Goal: Task Accomplishment & Management: Manage account settings

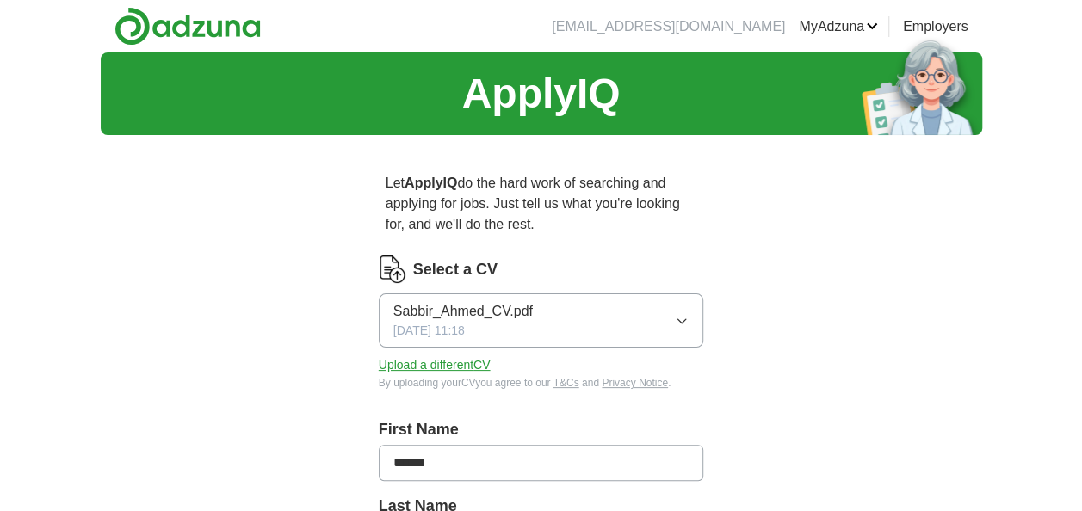
click at [525, 324] on div "Sabbir_Ahmed_CV.pdf [DATE] 11:18" at bounding box center [462, 320] width 139 height 39
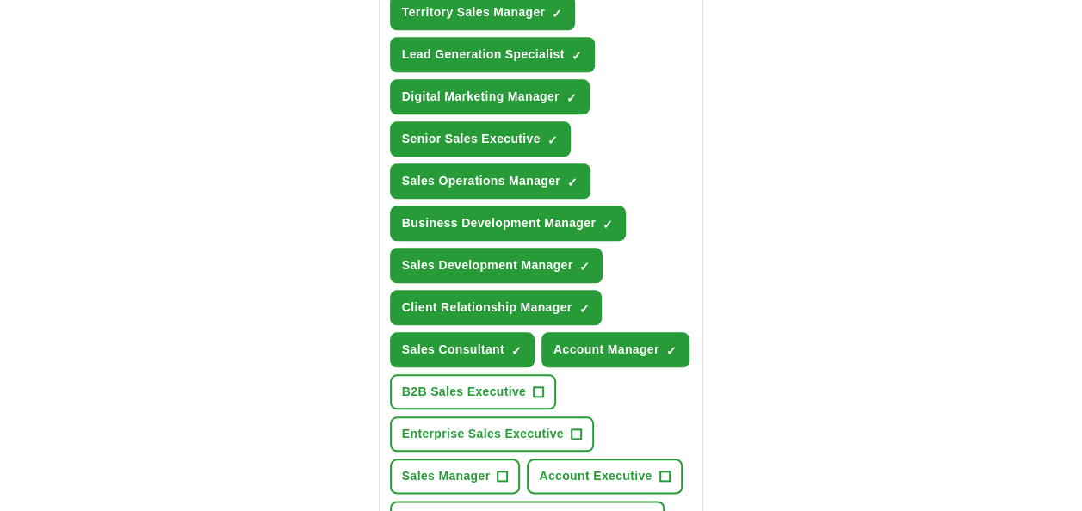
scroll to position [925, 0]
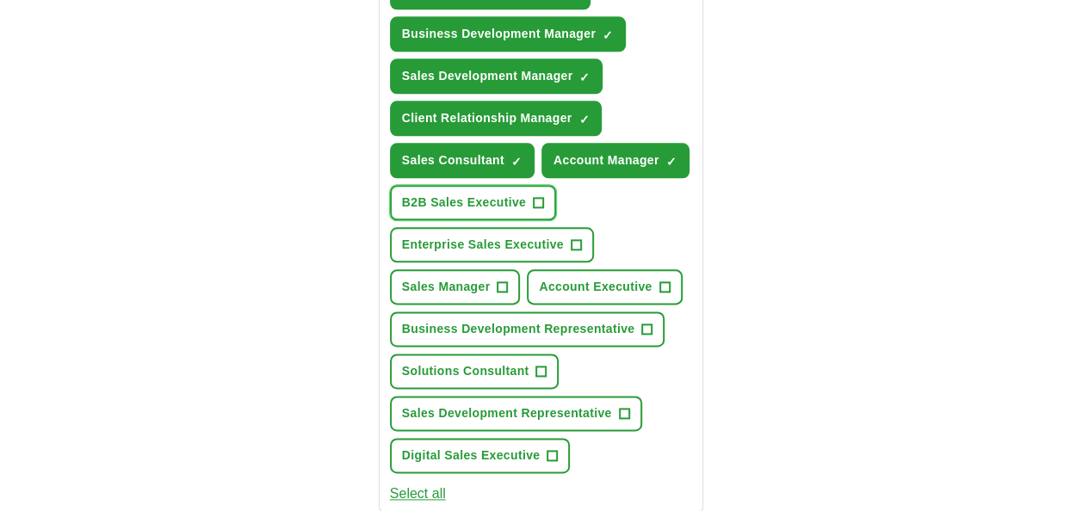
click at [536, 196] on span "+" at bounding box center [539, 203] width 10 height 14
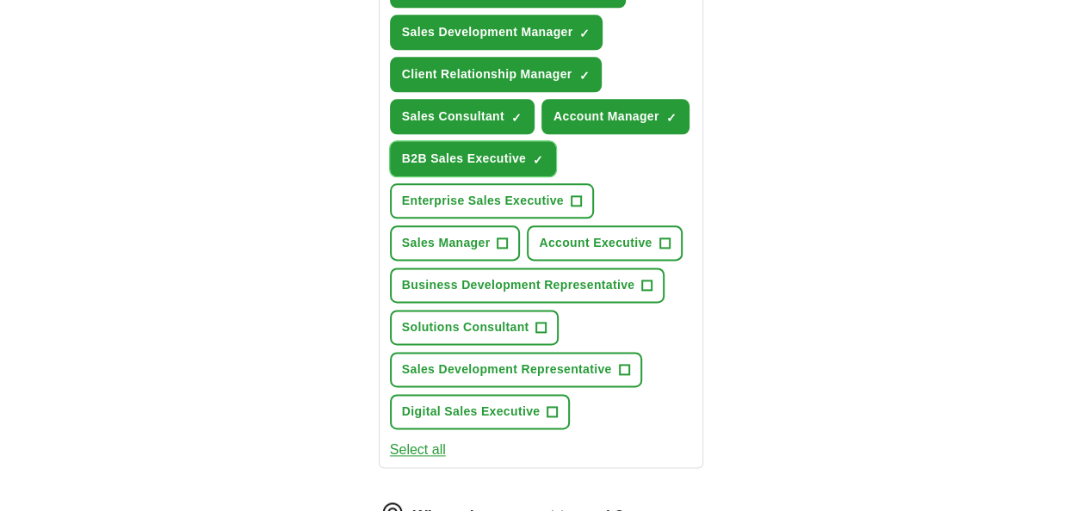
scroll to position [969, 0]
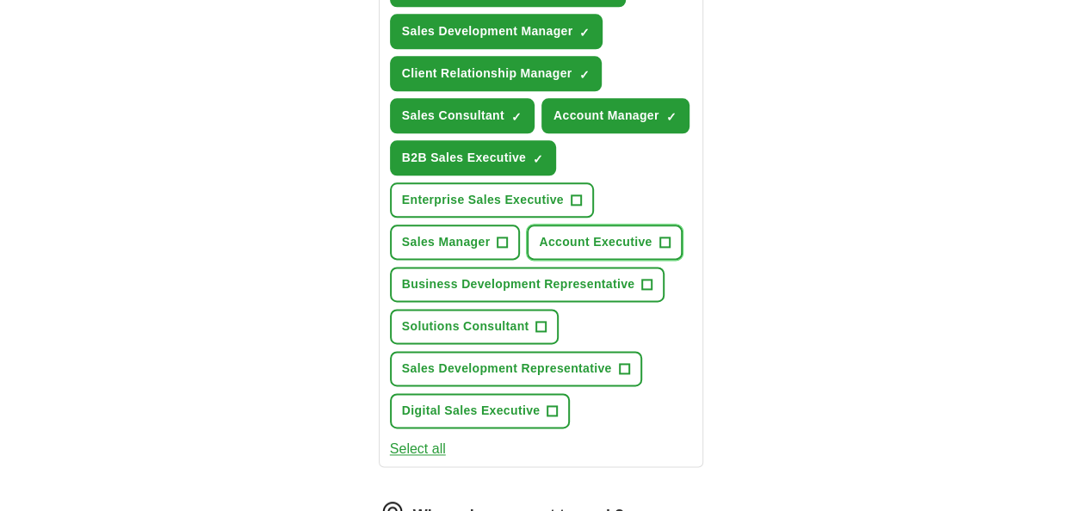
click at [564, 248] on span "Account Executive" at bounding box center [595, 242] width 113 height 18
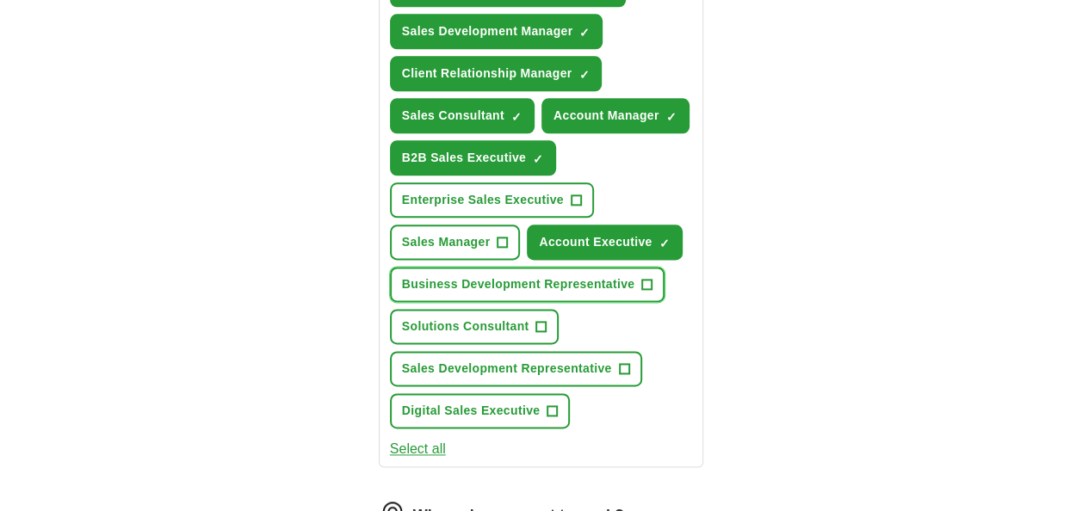
click at [565, 277] on span "Business Development Representative" at bounding box center [518, 285] width 233 height 18
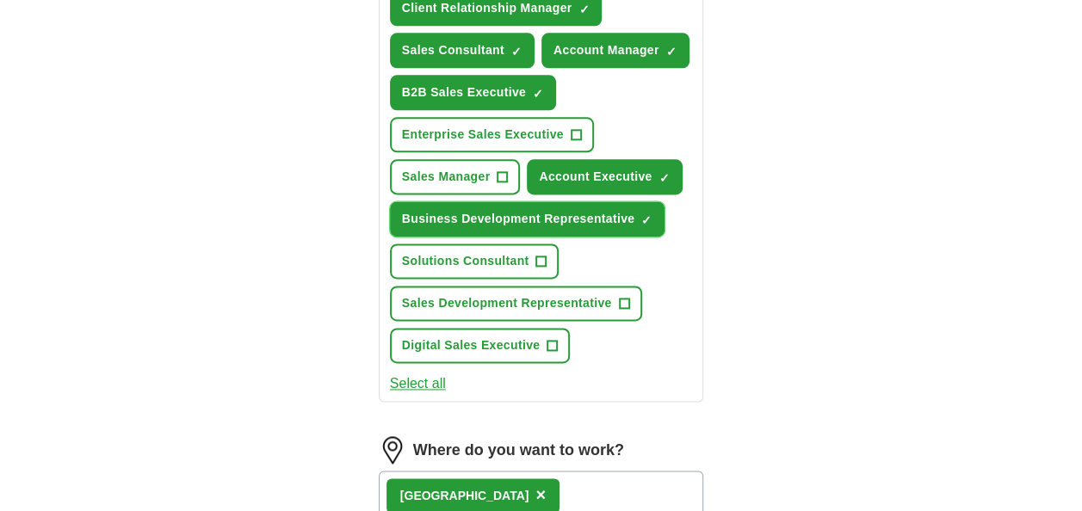
scroll to position [1036, 0]
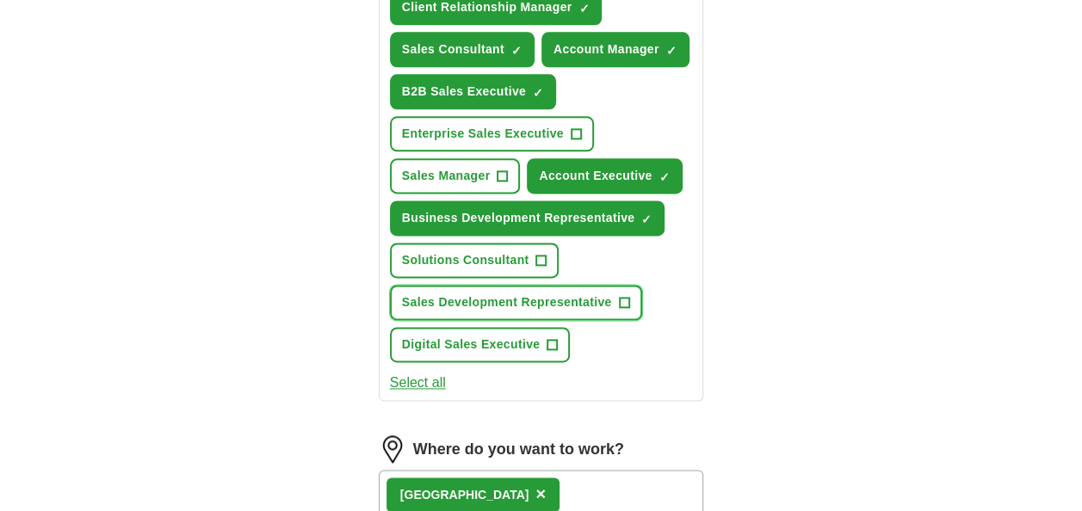
click at [548, 295] on span "Sales Development Representative" at bounding box center [507, 303] width 210 height 18
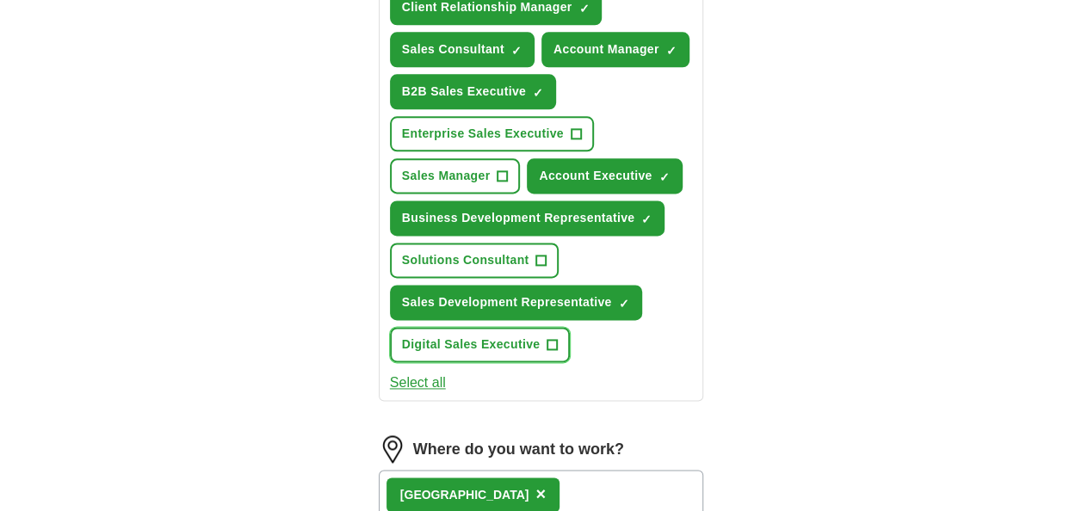
click at [544, 343] on button "Digital Sales Executive +" at bounding box center [480, 344] width 181 height 35
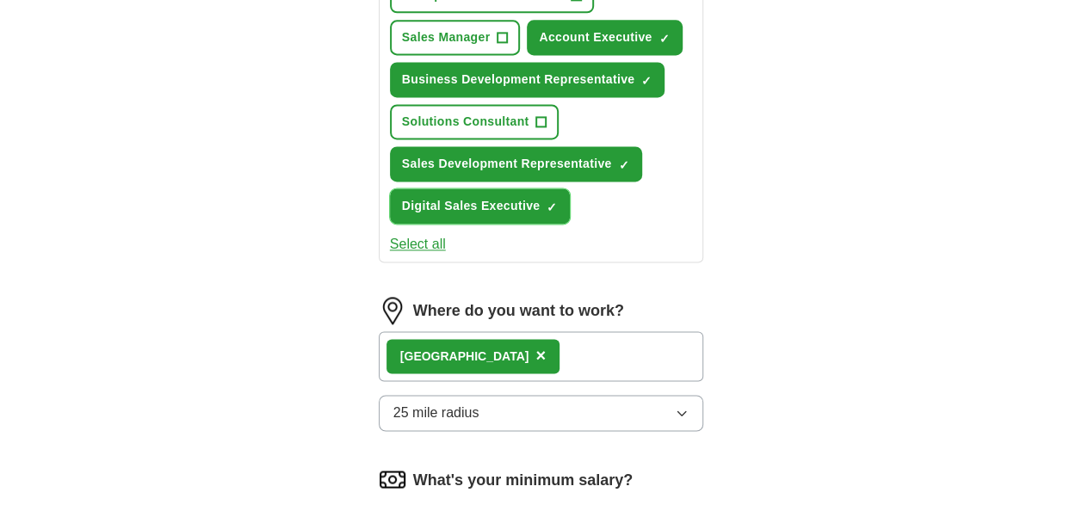
scroll to position [1186, 0]
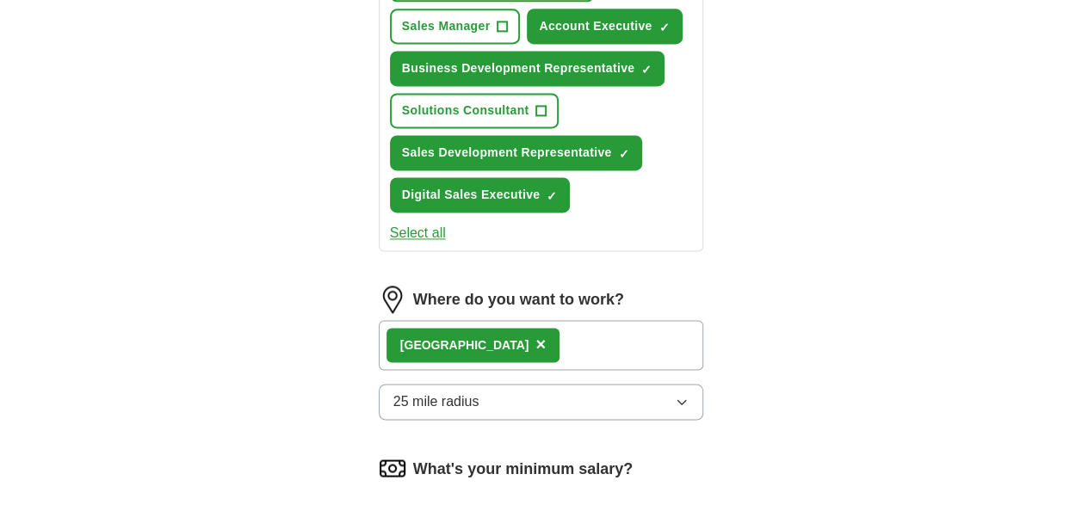
click at [427, 223] on button "Select all" at bounding box center [418, 233] width 56 height 21
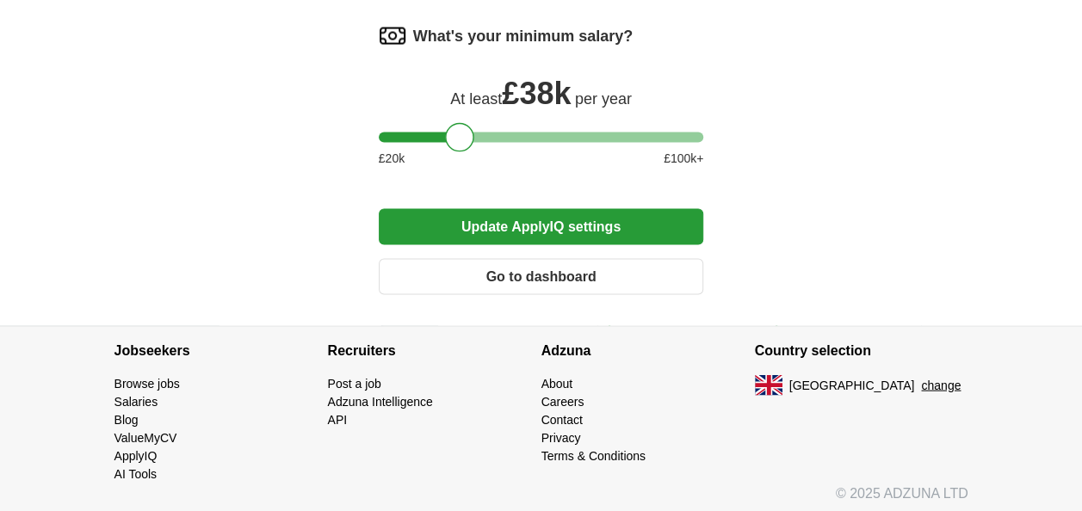
scroll to position [1607, 0]
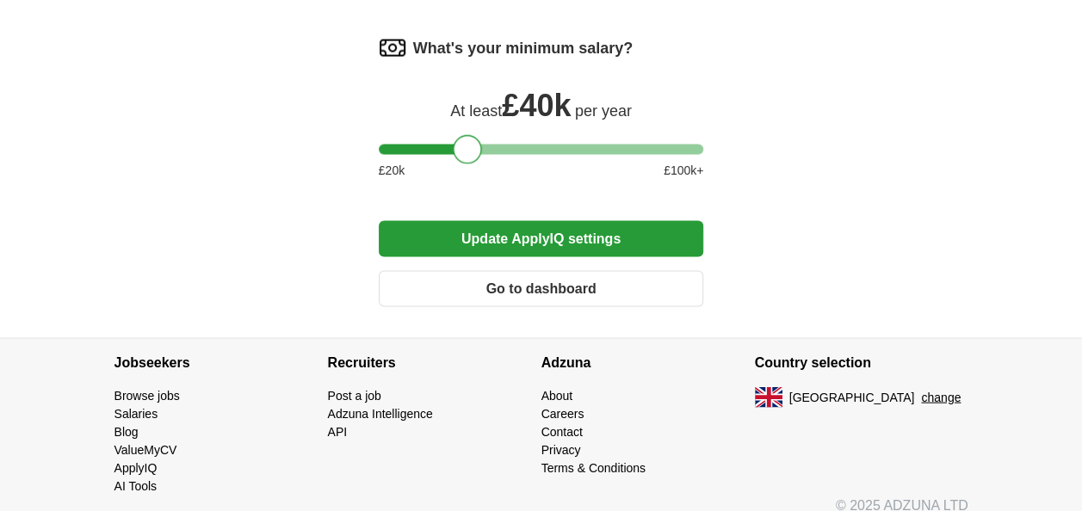
drag, startPoint x: 463, startPoint y: 145, endPoint x: 472, endPoint y: 148, distance: 9.3
click at [472, 148] on div at bounding box center [467, 148] width 29 height 29
click at [511, 234] on button "Update ApplyIQ settings" at bounding box center [541, 238] width 325 height 36
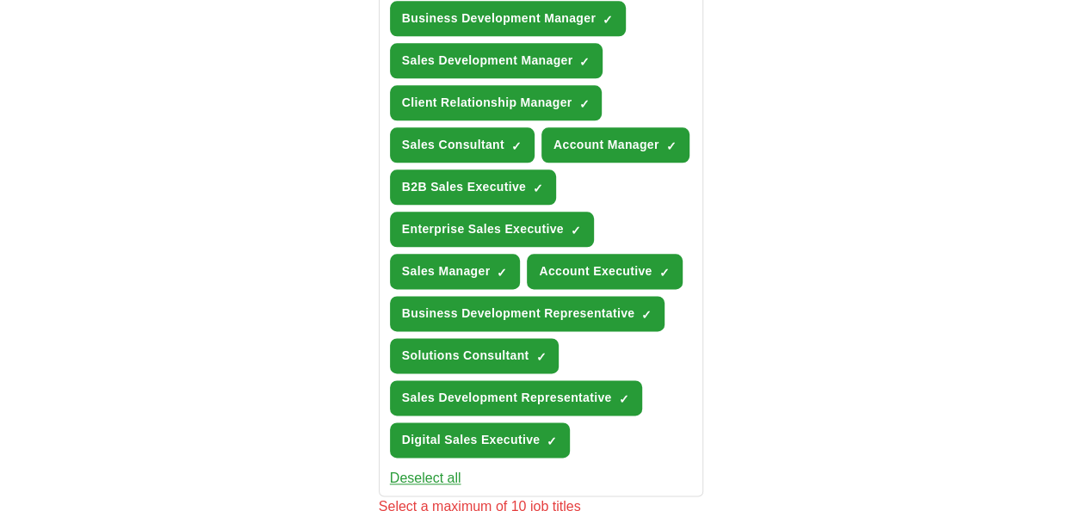
scroll to position [949, 0]
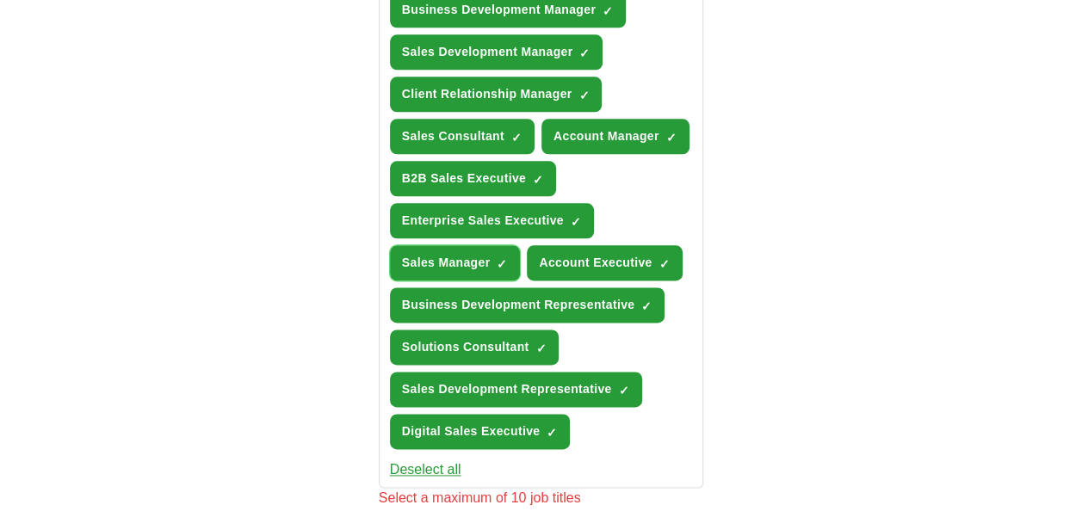
click at [491, 257] on button "Sales Manager ✓ ×" at bounding box center [455, 262] width 131 height 35
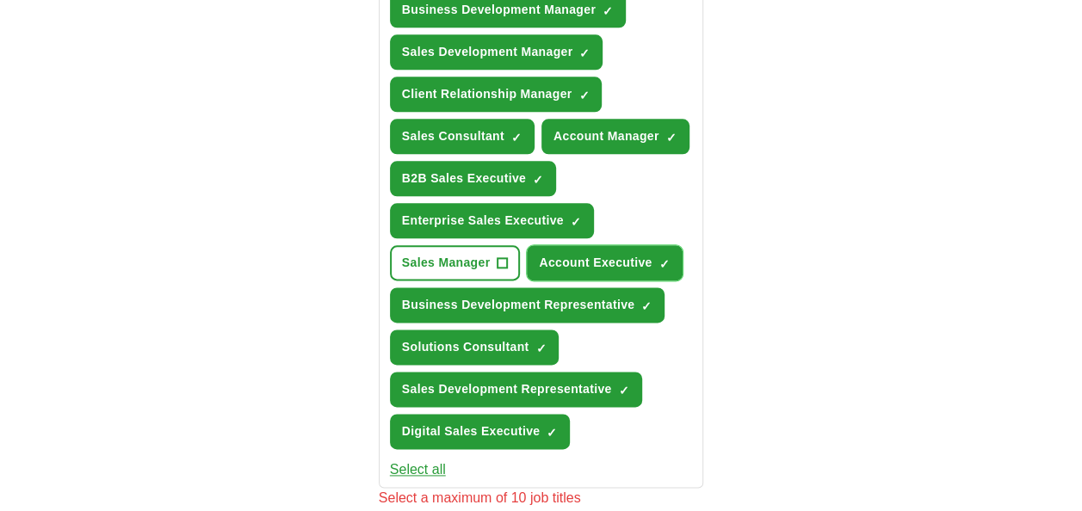
click at [580, 254] on span "Account Executive" at bounding box center [595, 263] width 113 height 18
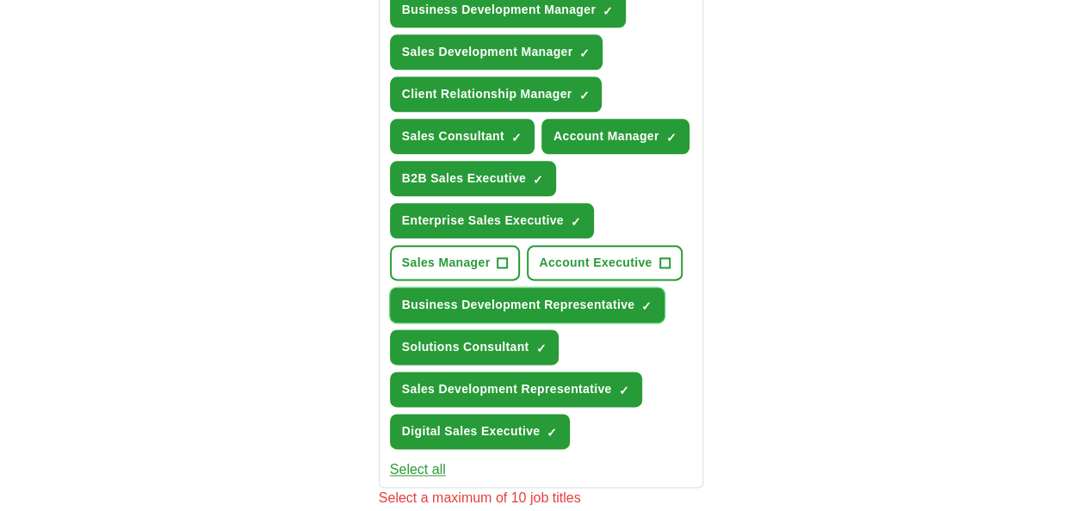
click at [573, 302] on span "Business Development Representative" at bounding box center [518, 305] width 233 height 18
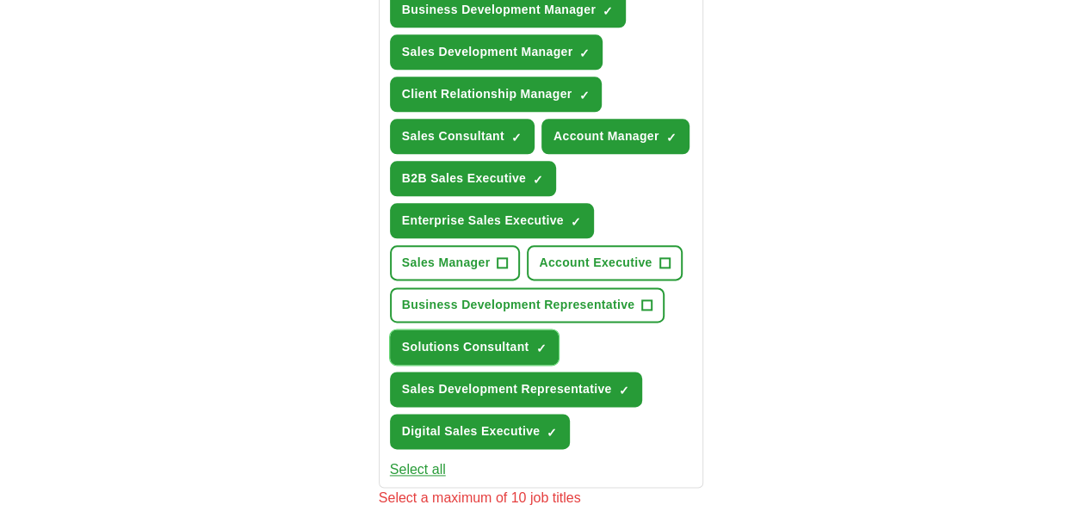
click at [536, 343] on span "✓ ×" at bounding box center [541, 348] width 10 height 10
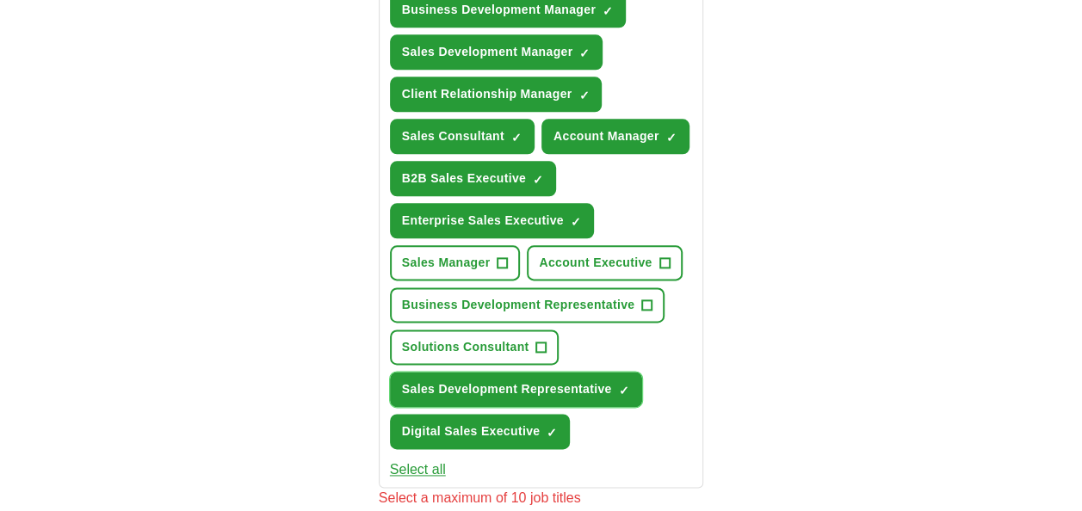
click at [515, 381] on span "Sales Development Representative" at bounding box center [507, 390] width 210 height 18
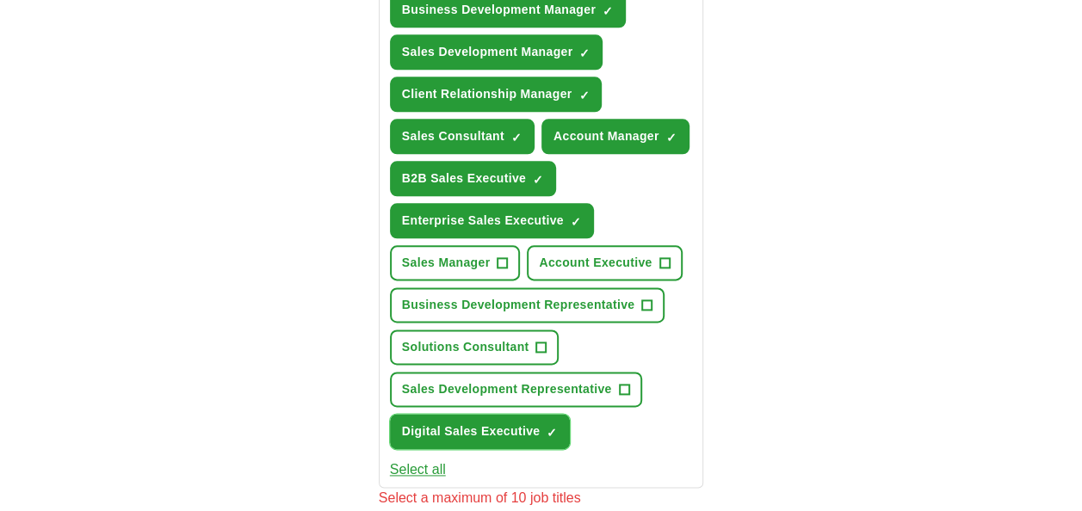
click at [507, 418] on button "Digital Sales Executive ✓ ×" at bounding box center [480, 431] width 181 height 35
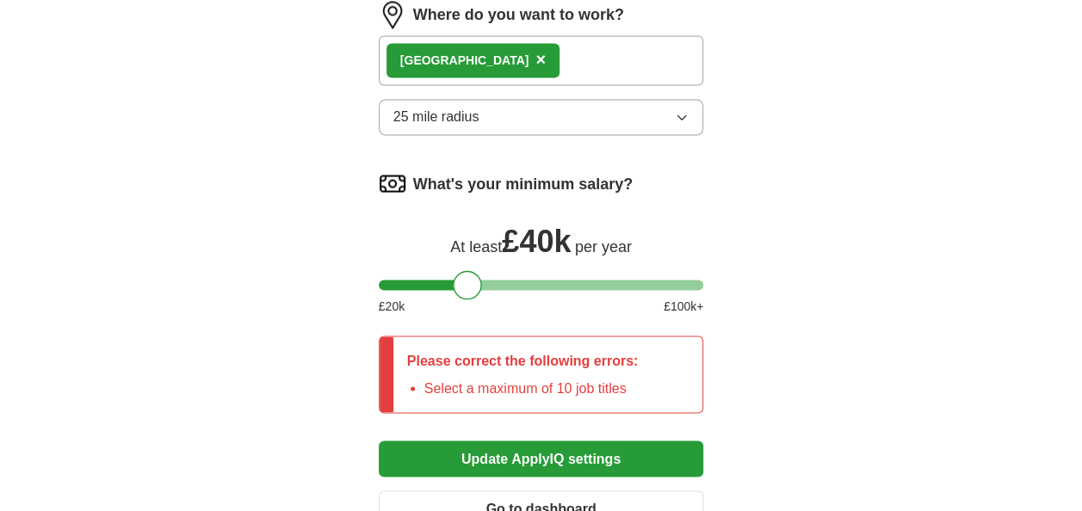
scroll to position [1495, 0]
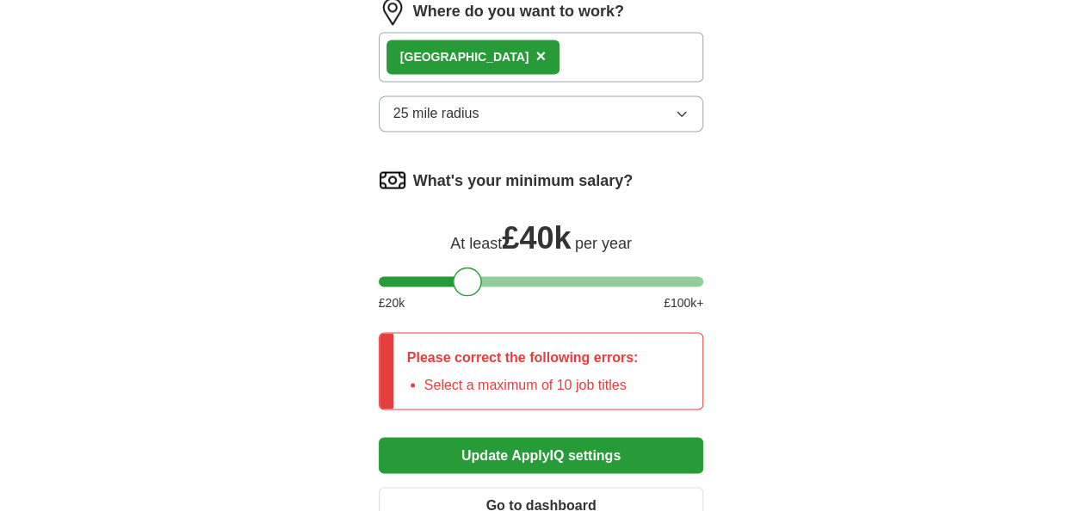
click at [526, 449] on button "Update ApplyIQ settings" at bounding box center [541, 455] width 325 height 36
click at [541, 462] on button "Update ApplyIQ settings" at bounding box center [541, 455] width 325 height 36
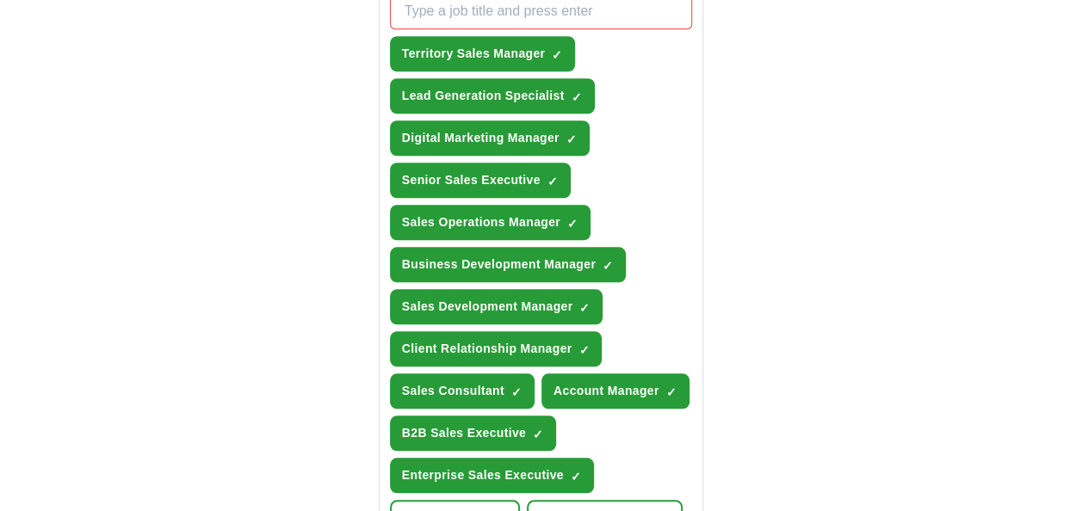
scroll to position [711, 0]
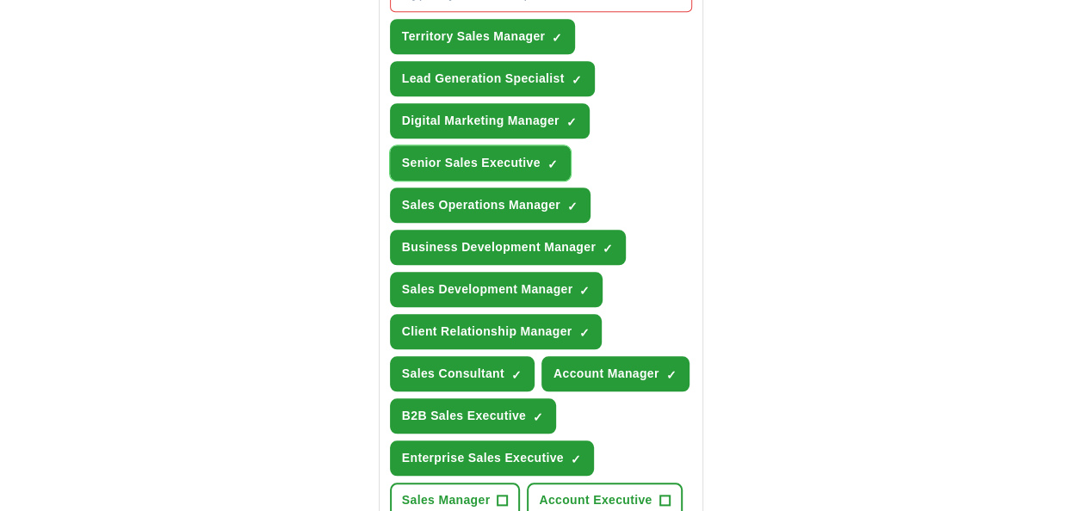
click at [440, 162] on span "Senior Sales Executive" at bounding box center [471, 163] width 139 height 18
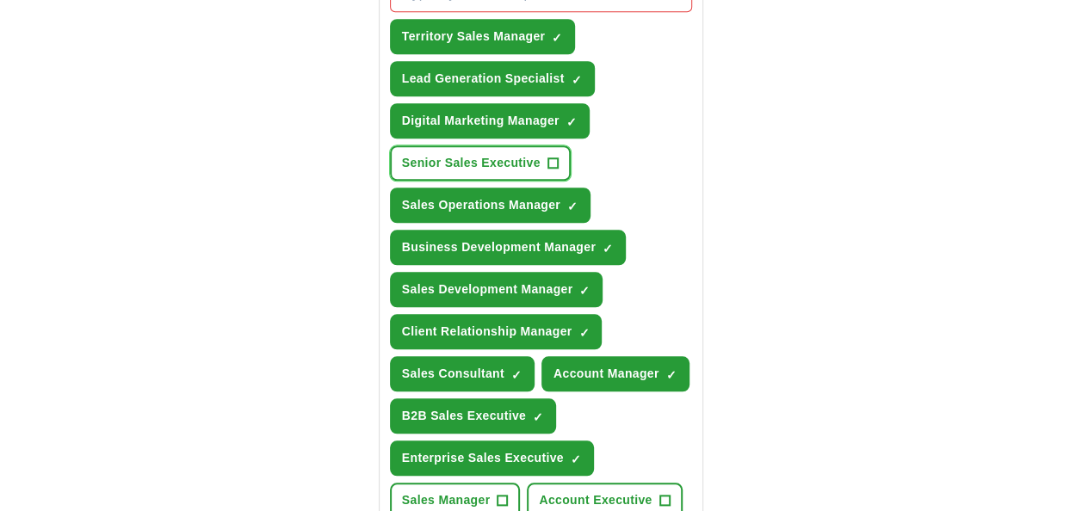
click at [440, 162] on span "Senior Sales Executive" at bounding box center [471, 163] width 139 height 18
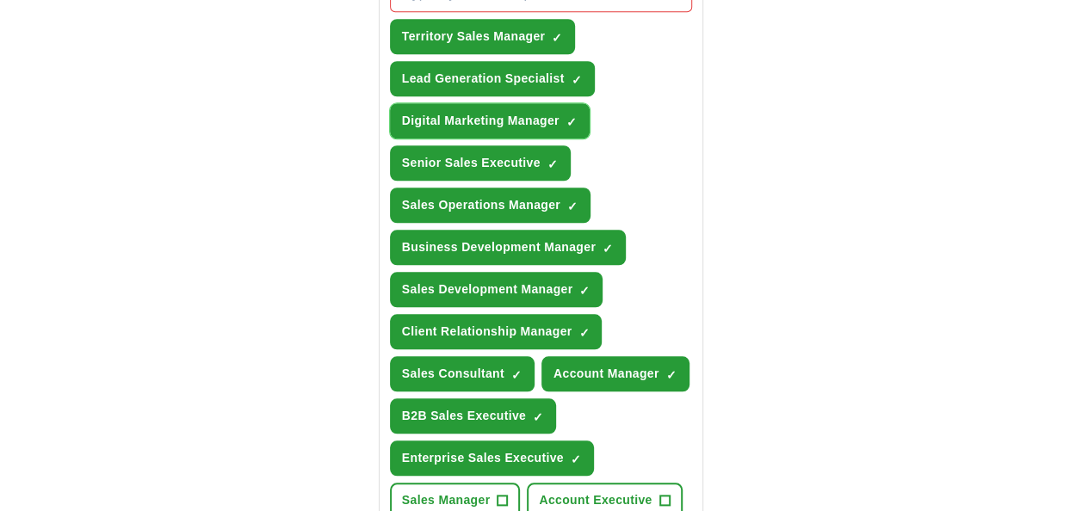
click at [462, 119] on span "Digital Marketing Manager" at bounding box center [481, 121] width 158 height 18
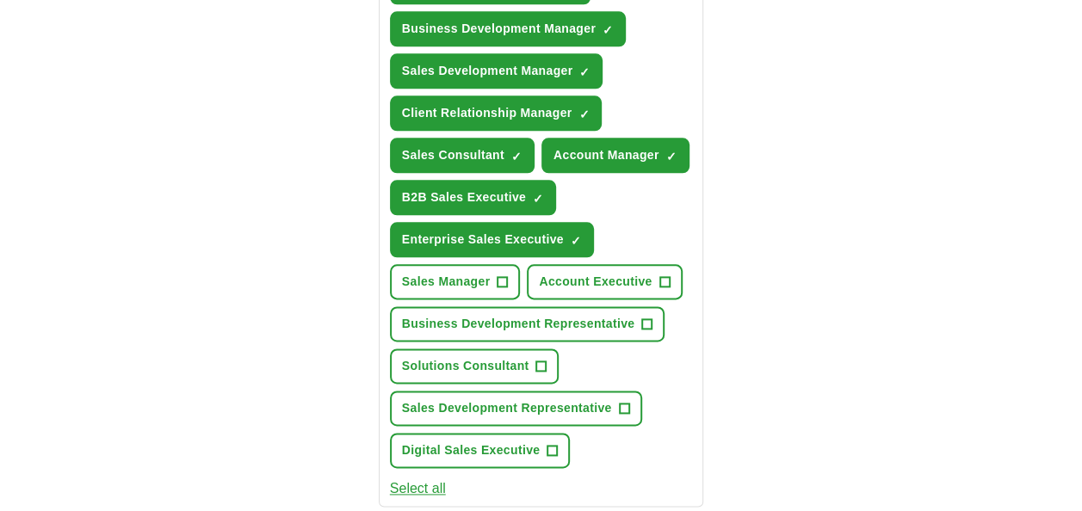
scroll to position [930, 0]
click at [512, 241] on span "Enterprise Sales Executive" at bounding box center [483, 240] width 162 height 18
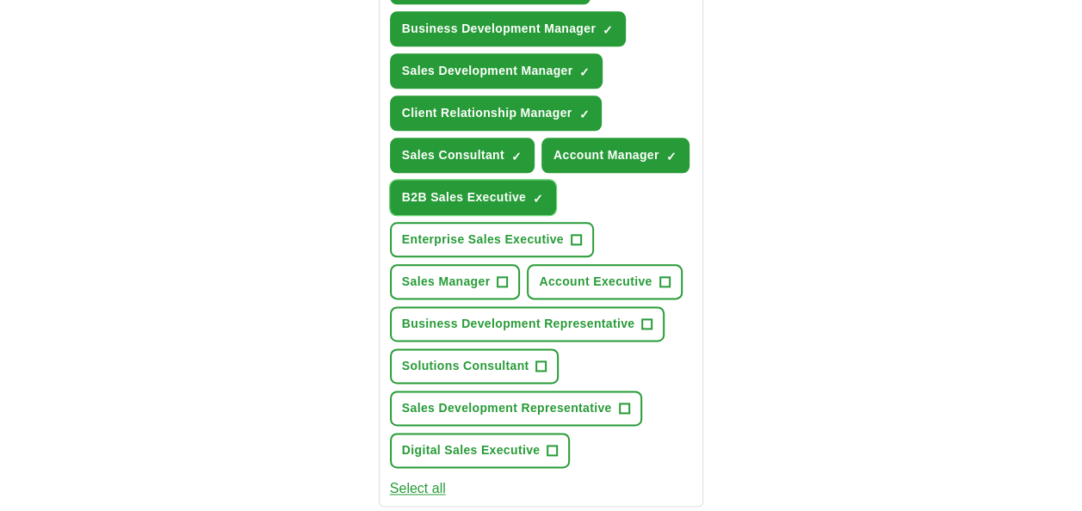
click at [486, 203] on button "B2B Sales Executive ✓ ×" at bounding box center [473, 197] width 166 height 35
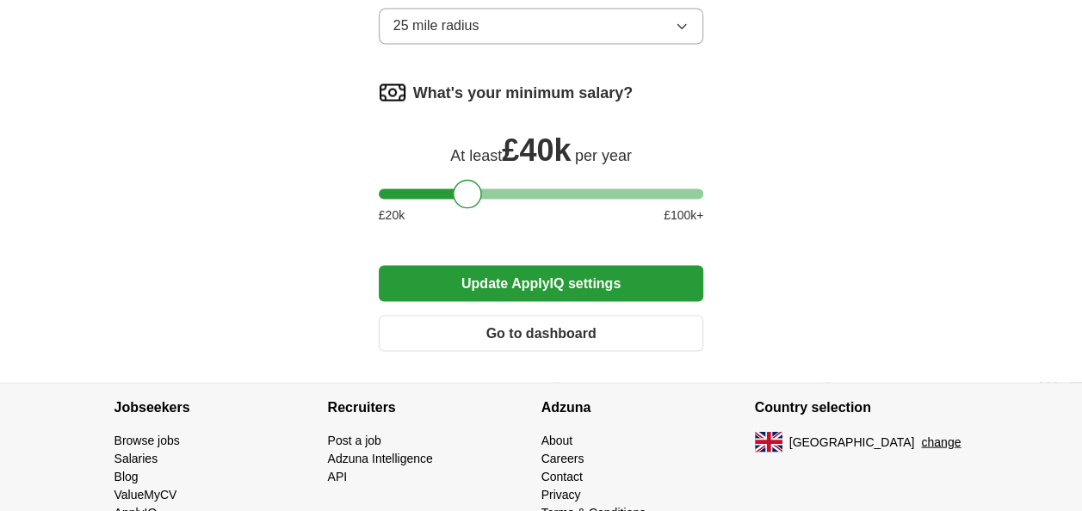
scroll to position [1589, 0]
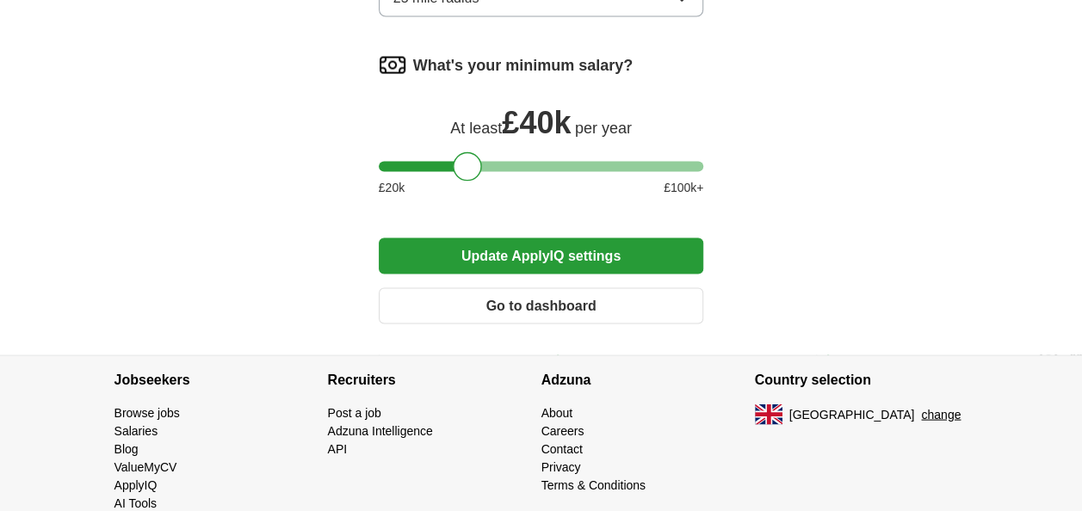
click at [653, 250] on button "Update ApplyIQ settings" at bounding box center [541, 256] width 325 height 36
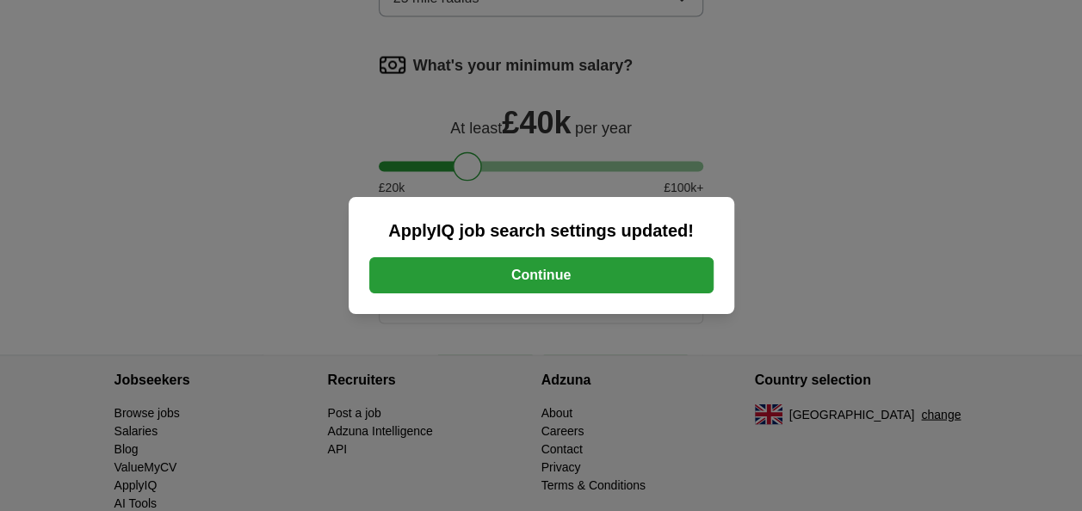
click at [629, 267] on button "Continue" at bounding box center [541, 275] width 344 height 36
